Goal: Task Accomplishment & Management: Use online tool/utility

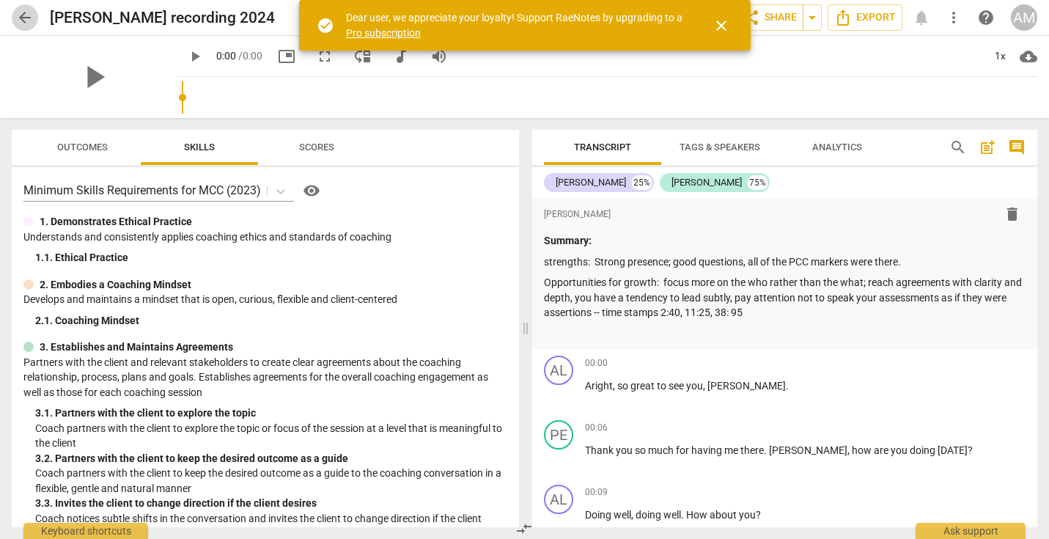
click at [18, 16] on span "arrow_back" at bounding box center [25, 18] width 18 height 18
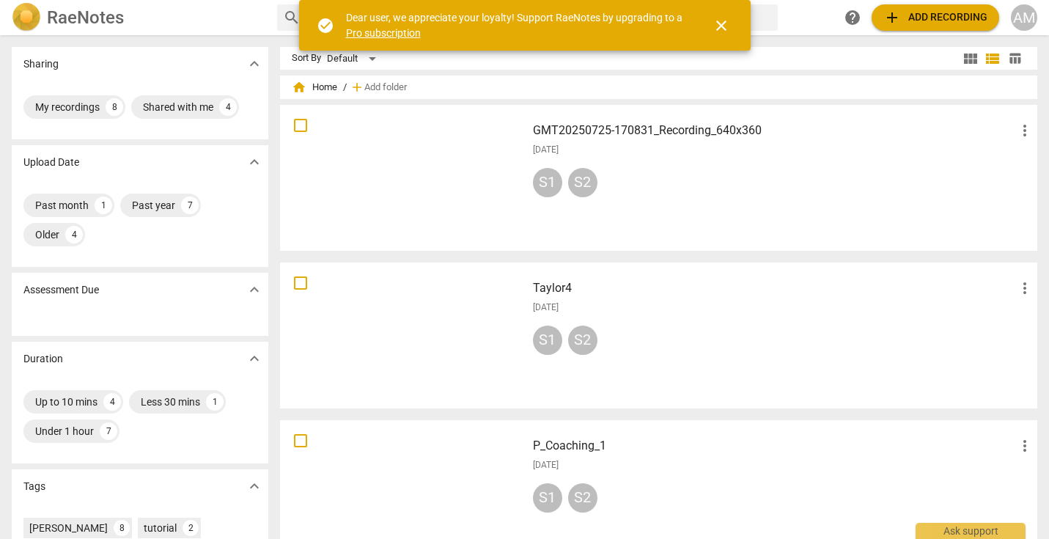
click at [717, 27] on span "close" at bounding box center [721, 26] width 18 height 18
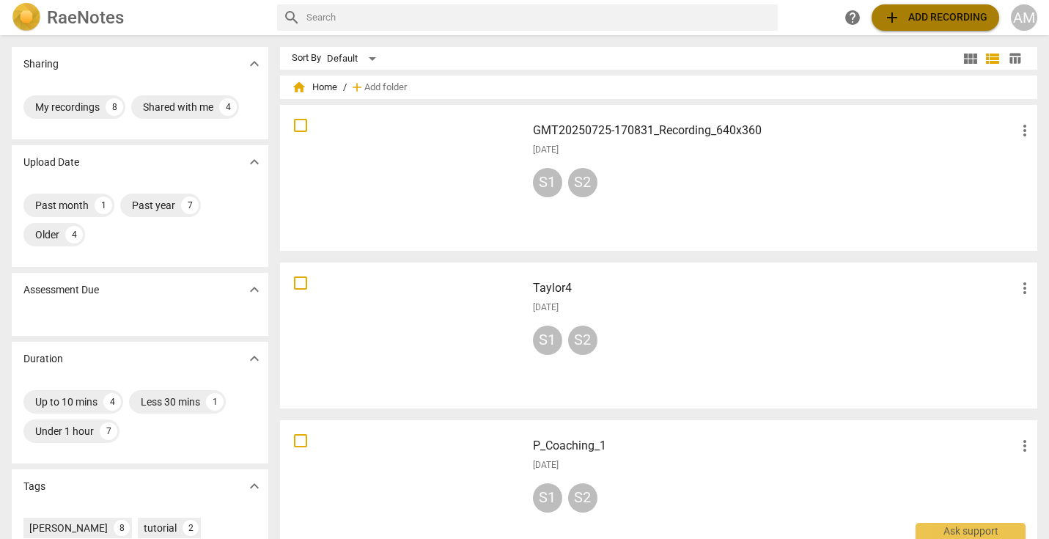
click at [770, 14] on span "add Add recording" at bounding box center [935, 18] width 104 height 18
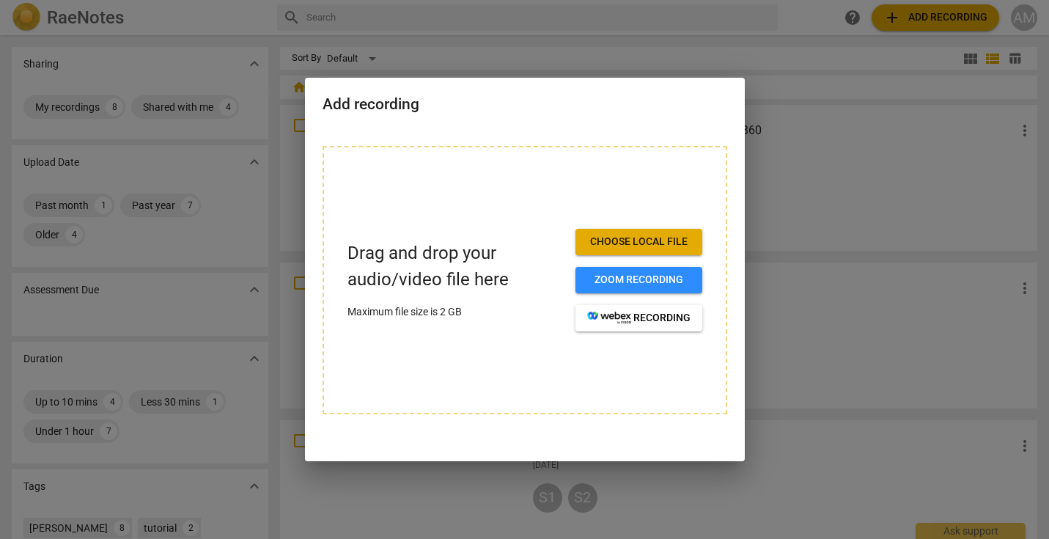
click at [667, 243] on span "Choose local file" at bounding box center [638, 241] width 103 height 15
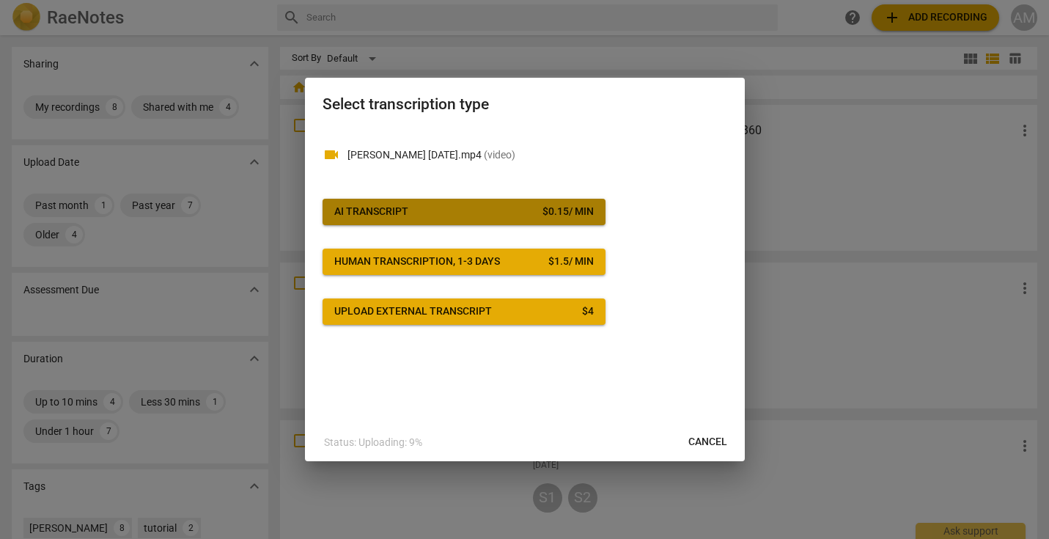
click at [481, 216] on span "AI Transcript $ 0.15 / min" at bounding box center [463, 211] width 259 height 15
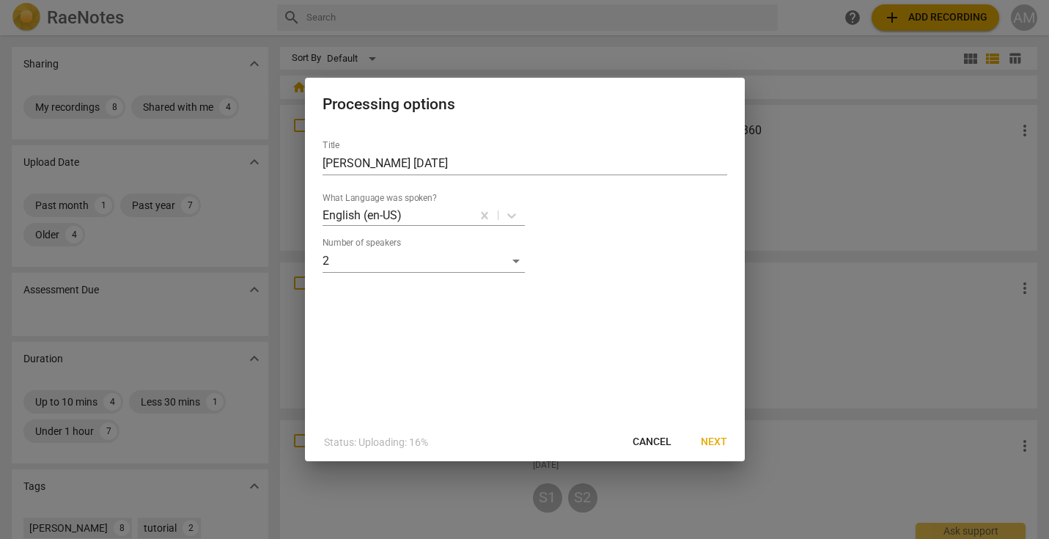
click at [714, 444] on span "Next" at bounding box center [714, 442] width 26 height 15
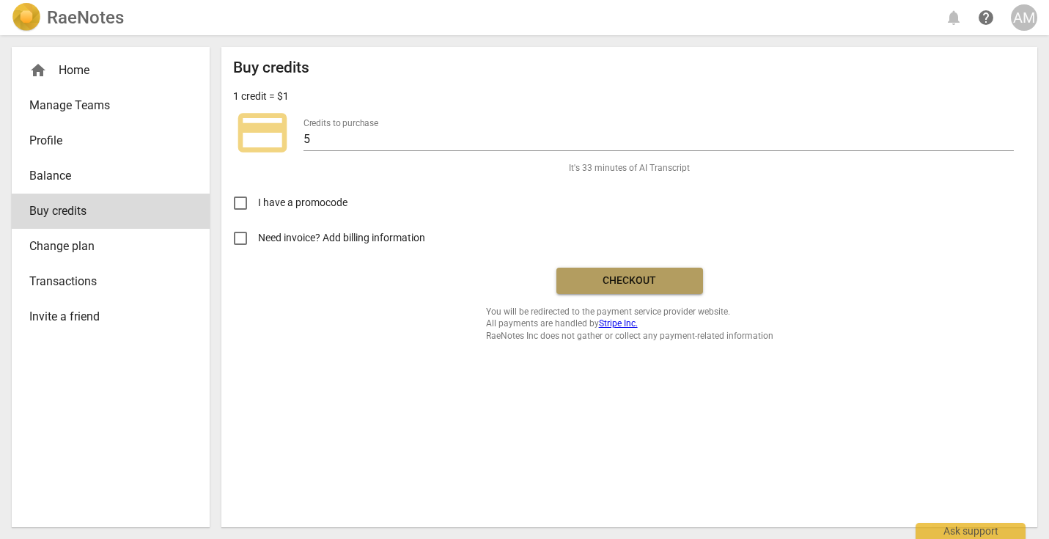
click at [631, 276] on span "Checkout" at bounding box center [629, 280] width 123 height 15
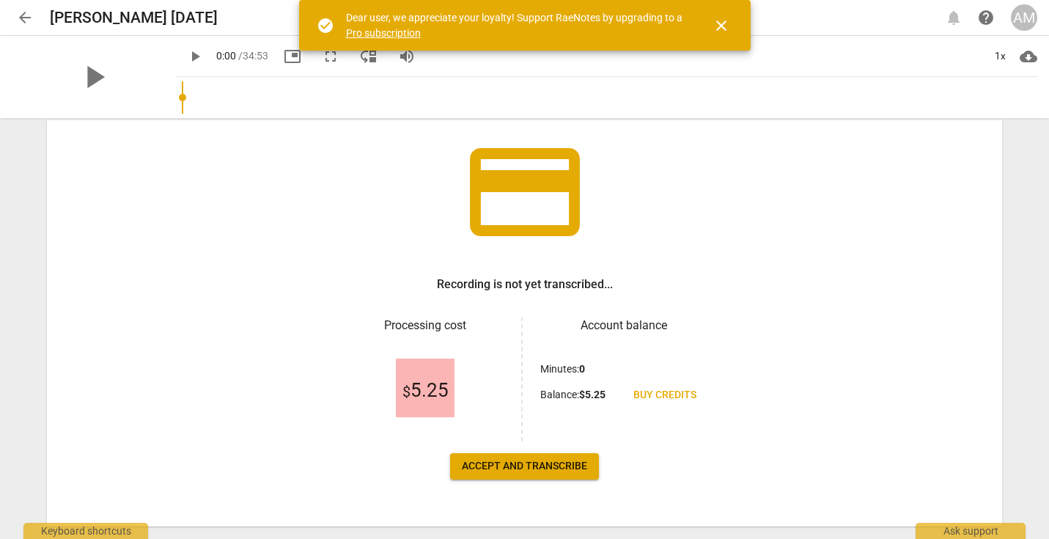
scroll to position [91, 0]
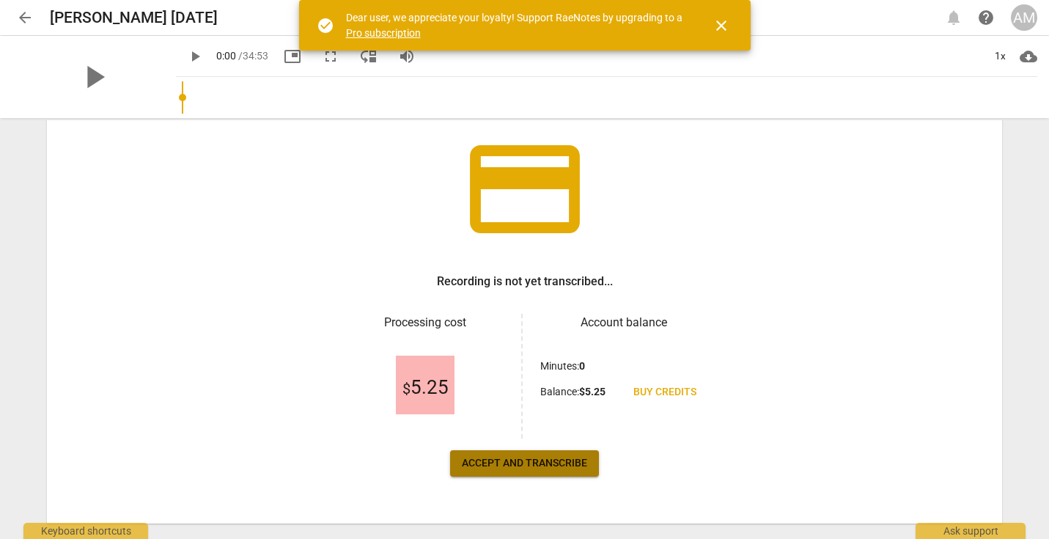
click at [500, 461] on span "Accept and transcribe" at bounding box center [524, 463] width 125 height 15
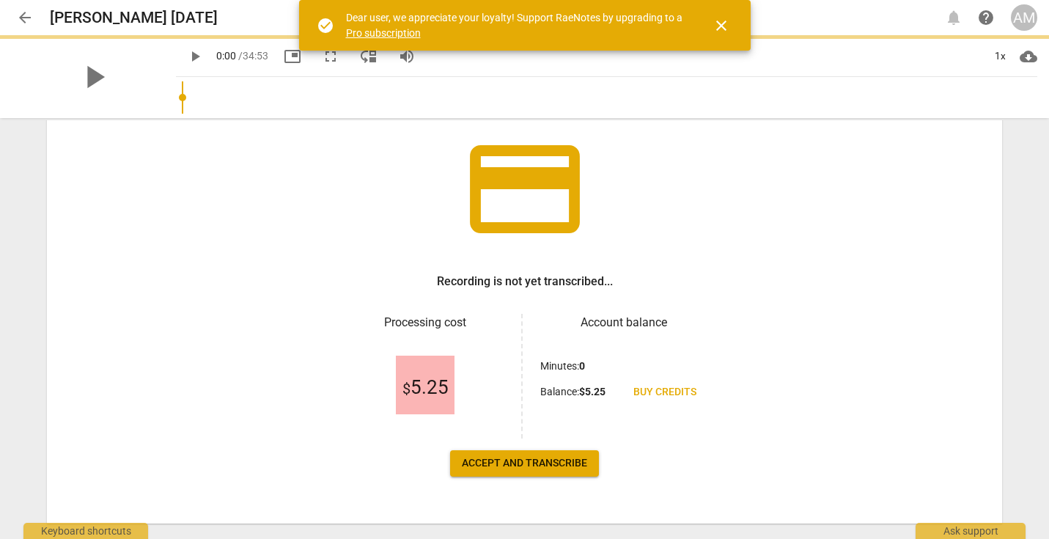
scroll to position [108, 0]
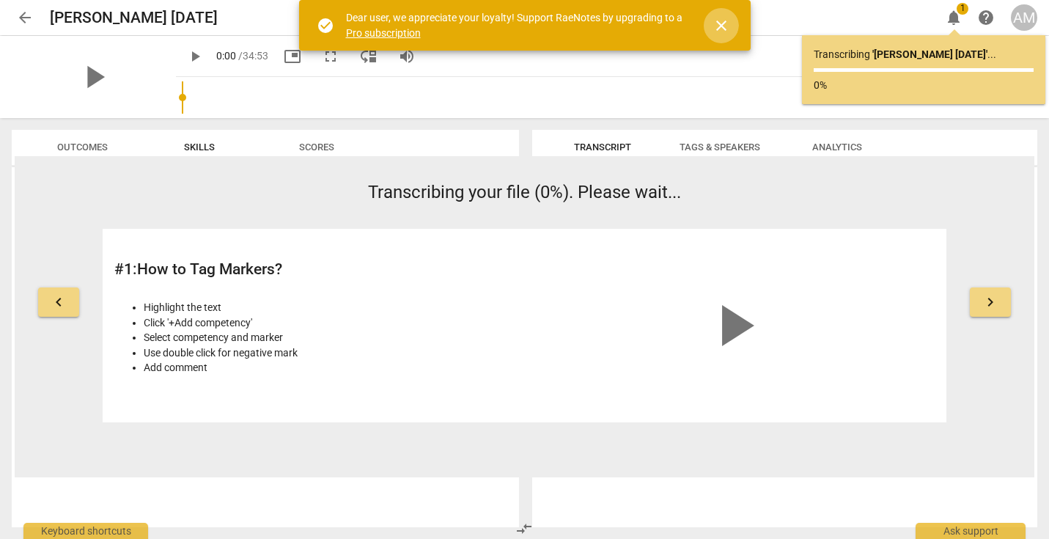
click at [724, 26] on span "close" at bounding box center [721, 26] width 18 height 18
